Goal: Navigation & Orientation: Find specific page/section

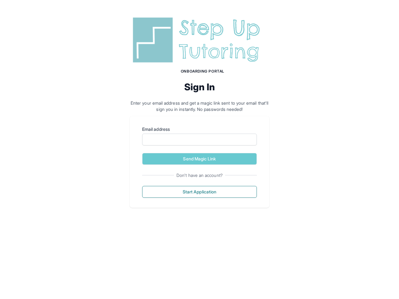
click at [199, 111] on p "Enter your email address and get a magic link sent to your email that'll sign y…" at bounding box center [200, 106] width 140 height 12
click at [385, 285] on icon "chat-button" at bounding box center [385, 286] width 10 height 8
